Goal: Task Accomplishment & Management: Manage account settings

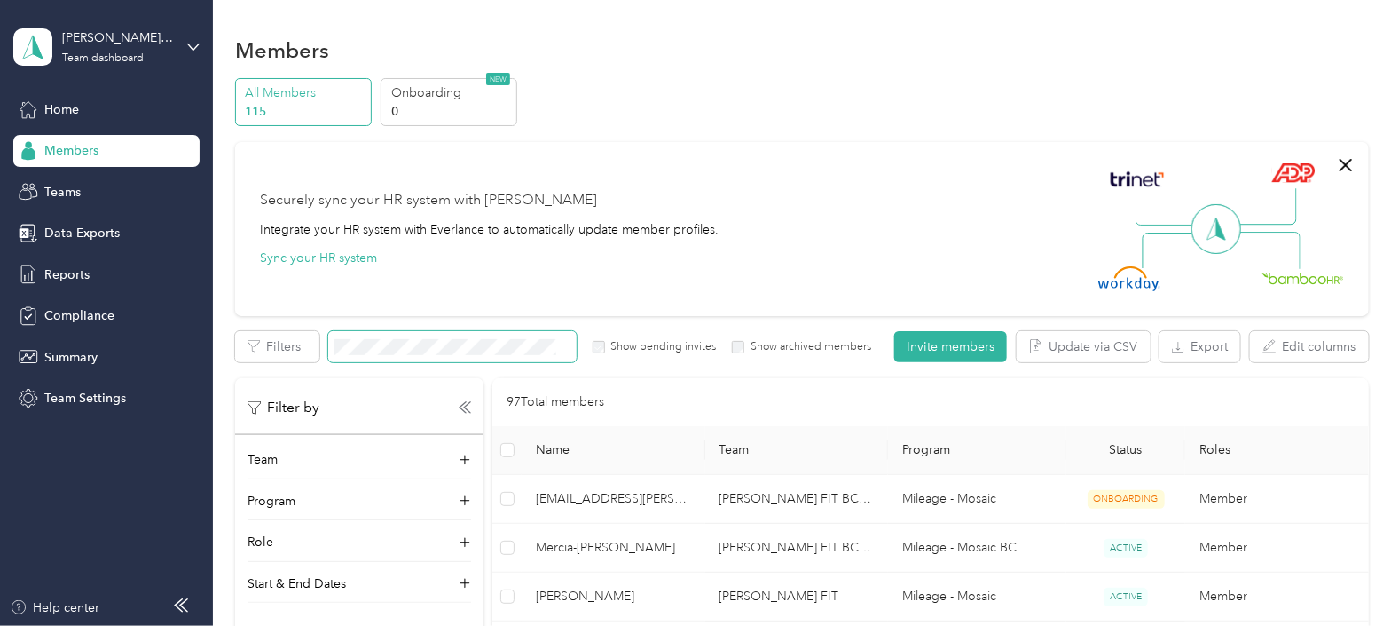
scroll to position [110, 0]
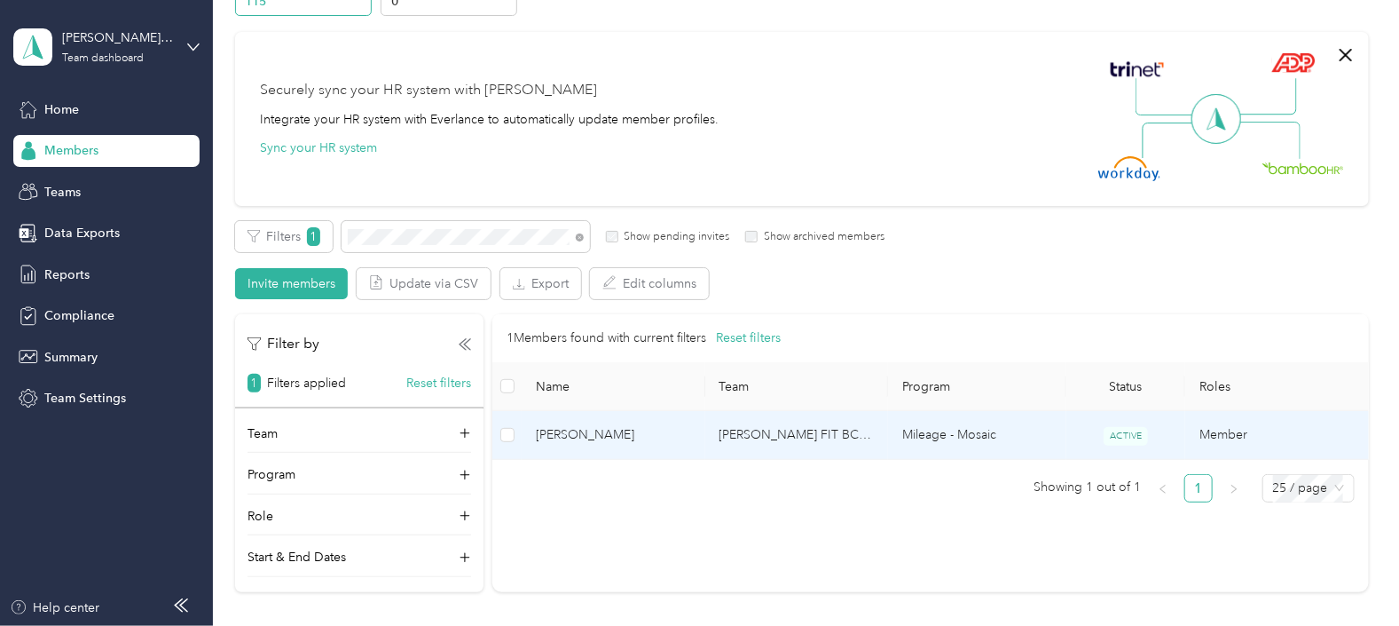
click at [571, 437] on span "[PERSON_NAME]" at bounding box center [613, 435] width 154 height 20
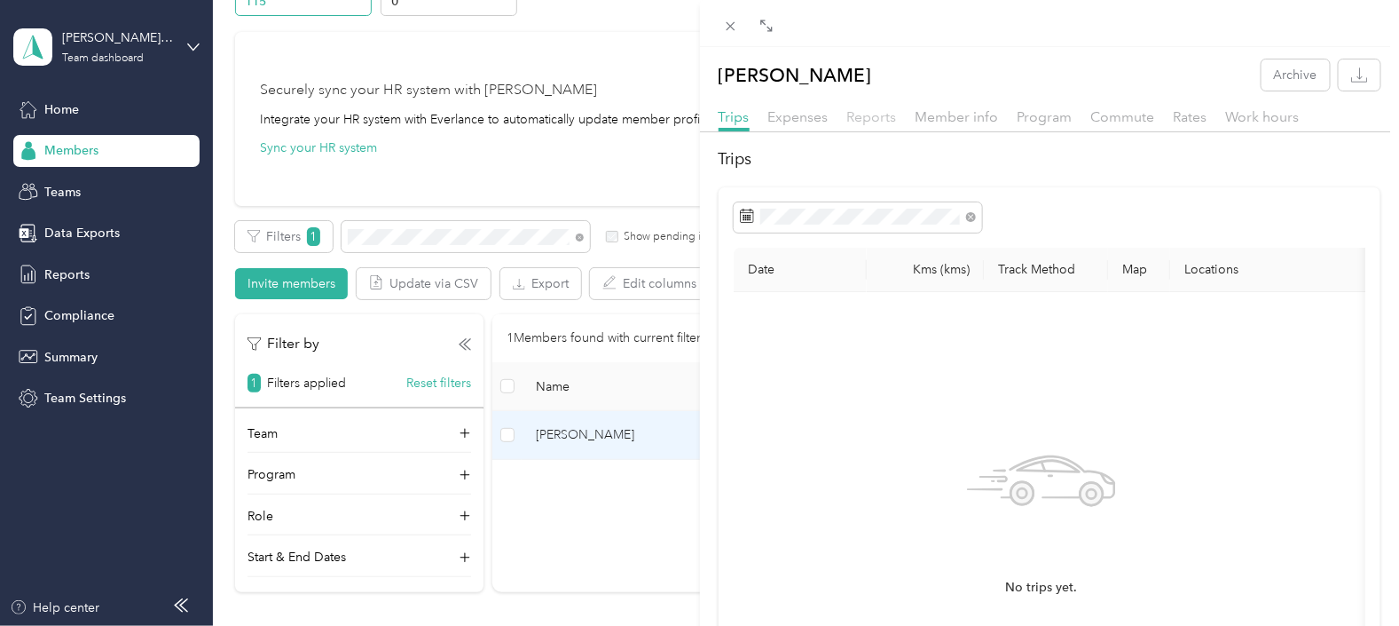
click at [878, 111] on span "Reports" at bounding box center [872, 116] width 50 height 17
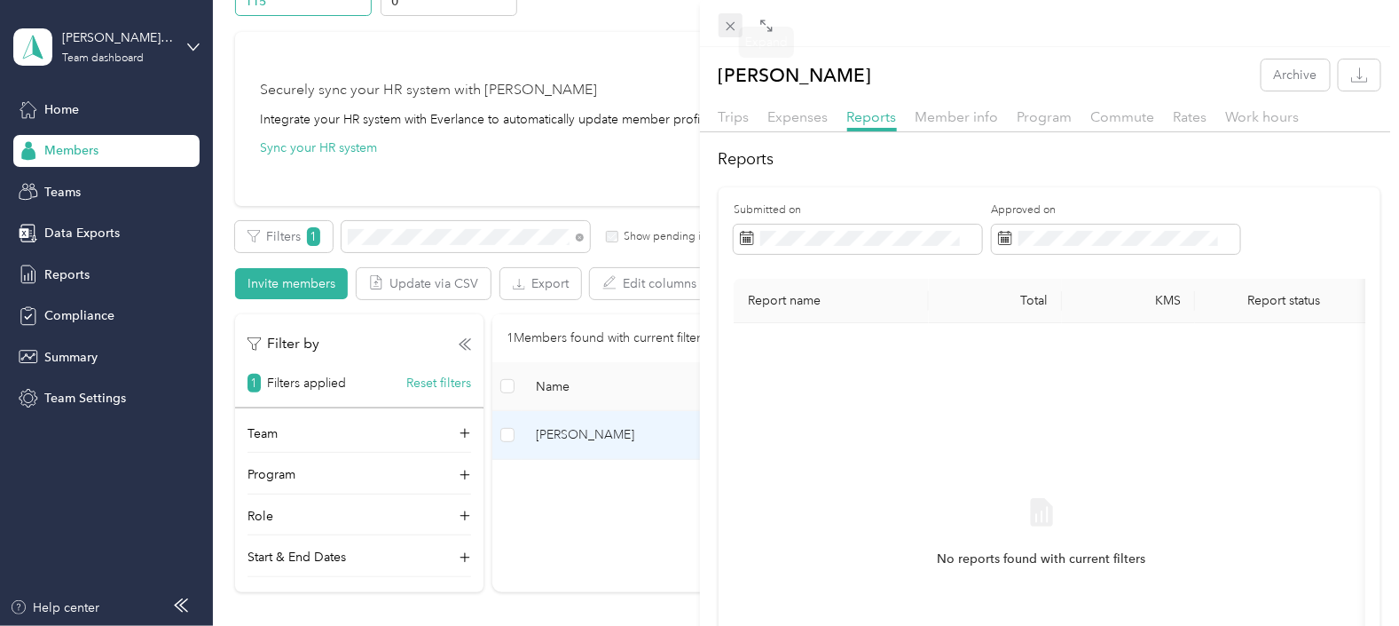
click at [730, 27] on icon at bounding box center [730, 26] width 15 height 15
